Goal: Task Accomplishment & Management: Use online tool/utility

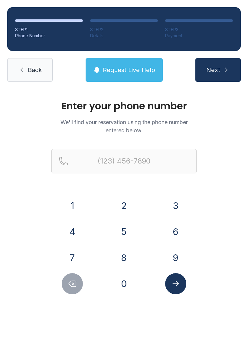
click at [177, 254] on button "9" at bounding box center [175, 257] width 21 height 21
click at [69, 260] on button "7" at bounding box center [72, 257] width 21 height 21
click at [118, 202] on button "2" at bounding box center [124, 205] width 21 height 21
click at [123, 204] on button "2" at bounding box center [124, 205] width 21 height 21
click at [78, 206] on button "1" at bounding box center [72, 205] width 21 height 21
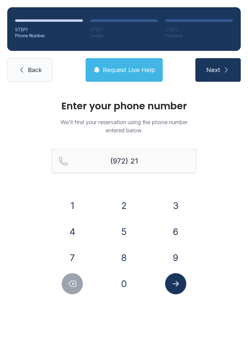
click at [70, 255] on button "7" at bounding box center [72, 257] width 21 height 21
click at [121, 288] on button "0" at bounding box center [124, 283] width 21 height 21
click at [121, 232] on button "5" at bounding box center [124, 231] width 21 height 21
click at [129, 263] on button "8" at bounding box center [124, 257] width 21 height 21
click at [75, 258] on button "7" at bounding box center [72, 257] width 21 height 21
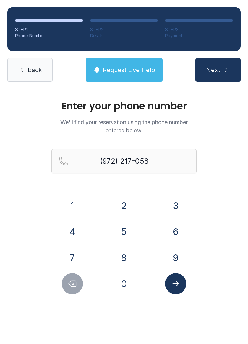
type input "[PHONE_NUMBER]"
click at [174, 285] on icon "Submit lookup form" at bounding box center [176, 283] width 9 height 9
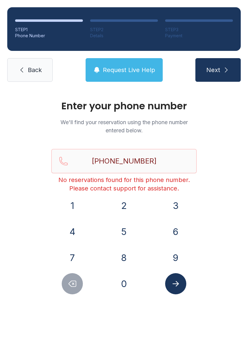
click at [29, 61] on link "Back" at bounding box center [29, 70] width 45 height 24
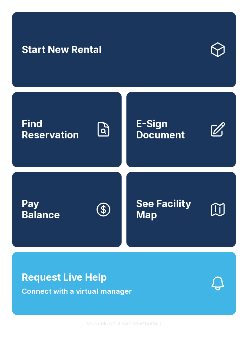
click at [191, 138] on span "E-Sign Document" at bounding box center [170, 129] width 68 height 22
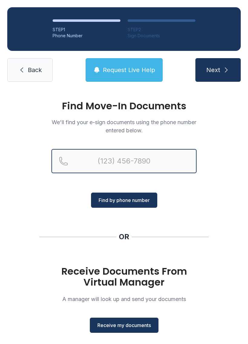
click at [139, 158] on input "Reservation phone number" at bounding box center [124, 161] width 145 height 24
type input "[PHONE_NUMBER]"
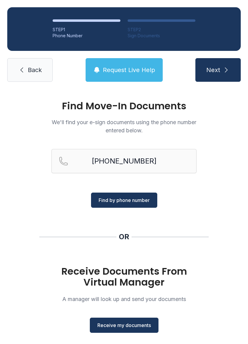
click at [131, 198] on span "Find by phone number" at bounding box center [124, 200] width 51 height 7
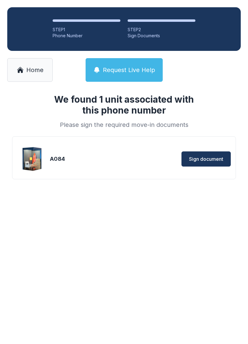
click at [137, 195] on div "We found 1 unit associated with this phone number Please sign the required move…" at bounding box center [124, 146] width 248 height 115
click at [108, 159] on div "A084" at bounding box center [86, 159] width 73 height 8
click at [37, 160] on img at bounding box center [32, 159] width 29 height 29
click at [81, 160] on div "A084" at bounding box center [86, 159] width 73 height 8
click at [199, 158] on span "Sign document" at bounding box center [206, 158] width 34 height 7
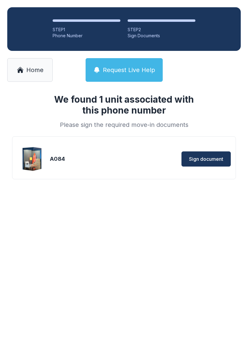
click at [120, 162] on div "A084" at bounding box center [86, 159] width 73 height 8
click at [216, 157] on span "Sign document" at bounding box center [206, 158] width 34 height 7
click at [24, 75] on link "Home" at bounding box center [29, 70] width 45 height 24
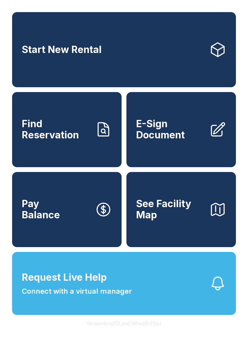
click at [70, 235] on button "Pay Balance" at bounding box center [67, 209] width 110 height 75
